Goal: Task Accomplishment & Management: Use online tool/utility

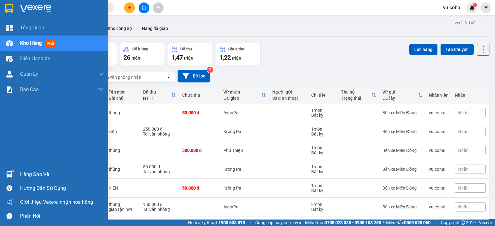
click at [9, 41] on img at bounding box center [9, 43] width 6 height 6
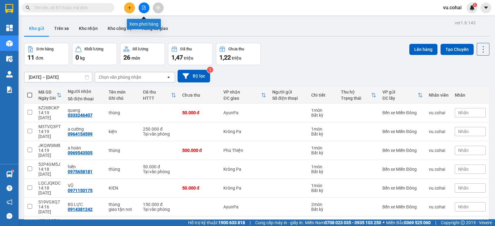
click at [143, 9] on icon "file-add" at bounding box center [144, 8] width 4 height 4
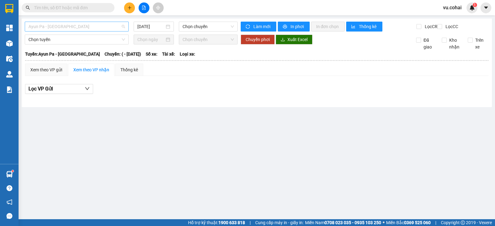
click at [116, 26] on span "Ayun Pa - [GEOGRAPHIC_DATA]" at bounding box center [76, 26] width 96 height 9
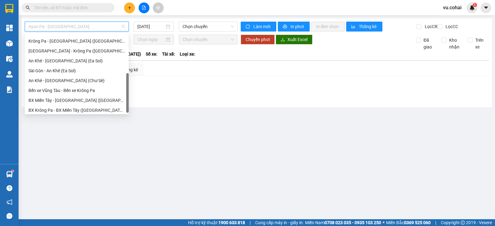
scroll to position [89, 0]
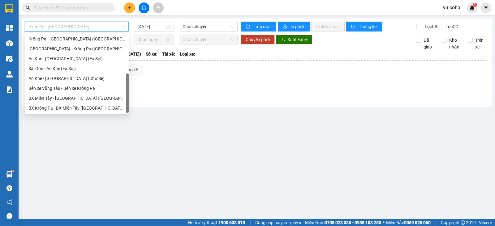
drag, startPoint x: 127, startPoint y: 42, endPoint x: 126, endPoint y: 87, distance: 44.5
click at [126, 87] on div at bounding box center [127, 94] width 2 height 40
click at [106, 96] on div "BX Miền Tây - [GEOGRAPHIC_DATA] ([GEOGRAPHIC_DATA] - [GEOGRAPHIC_DATA])" at bounding box center [76, 98] width 96 height 7
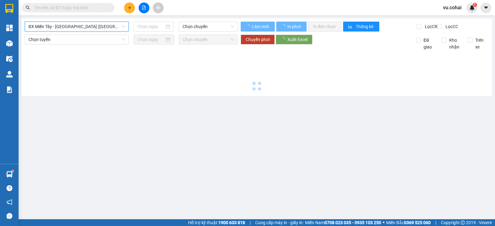
type input "[DATE]"
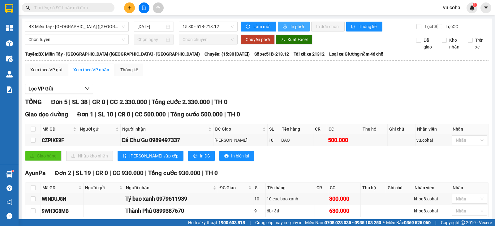
click at [290, 24] on span "In phơi" at bounding box center [297, 26] width 14 height 7
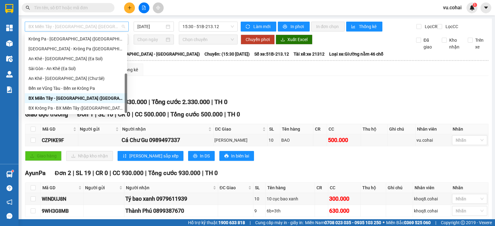
click at [108, 27] on span "BX Miền Tây - [GEOGRAPHIC_DATA] ([GEOGRAPHIC_DATA] - [GEOGRAPHIC_DATA])" at bounding box center [76, 26] width 96 height 9
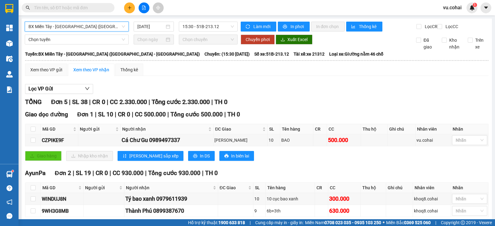
click at [115, 28] on span "BX Miền Tây - [GEOGRAPHIC_DATA] ([GEOGRAPHIC_DATA] - [GEOGRAPHIC_DATA])" at bounding box center [76, 26] width 96 height 9
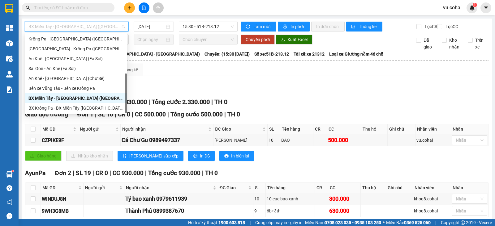
click at [115, 28] on span "BX Miền Tây - [GEOGRAPHIC_DATA] ([GEOGRAPHIC_DATA] - [GEOGRAPHIC_DATA])" at bounding box center [76, 26] width 96 height 9
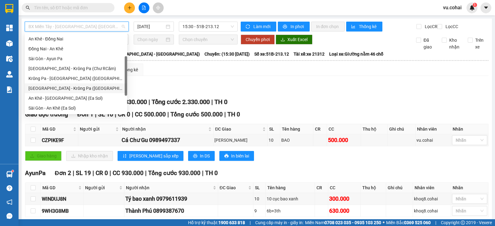
drag, startPoint x: 125, startPoint y: 83, endPoint x: 130, endPoint y: 65, distance: 19.0
click at [130, 65] on body "Kết quả tìm kiếm ( 0 ) Bộ lọc No Data vu.cohai 1 Tổng Quan Kho hàng mới Điều hà…" at bounding box center [247, 113] width 495 height 226
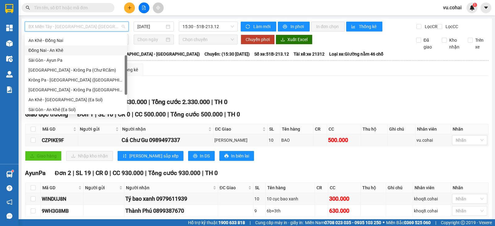
click at [73, 52] on div "Đồng Nai - An Khê" at bounding box center [75, 50] width 95 height 7
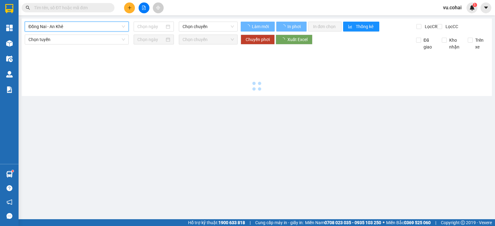
type input "[DATE]"
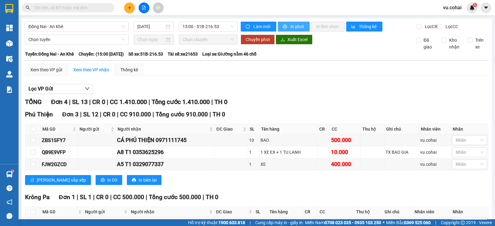
click at [290, 27] on span "In phơi" at bounding box center [297, 26] width 14 height 7
